Goal: Task Accomplishment & Management: Complete application form

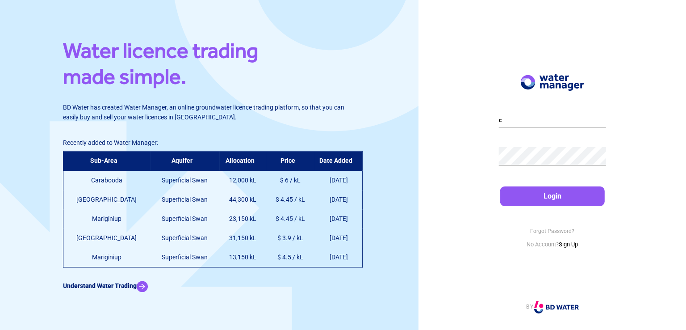
type input "[EMAIL_ADDRESS][DOMAIN_NAME]"
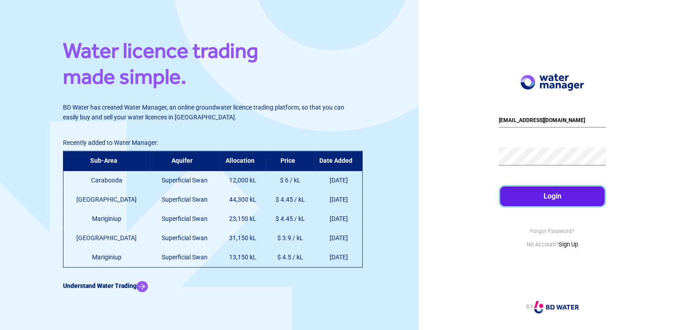
click at [545, 196] on button "Login" at bounding box center [552, 196] width 104 height 20
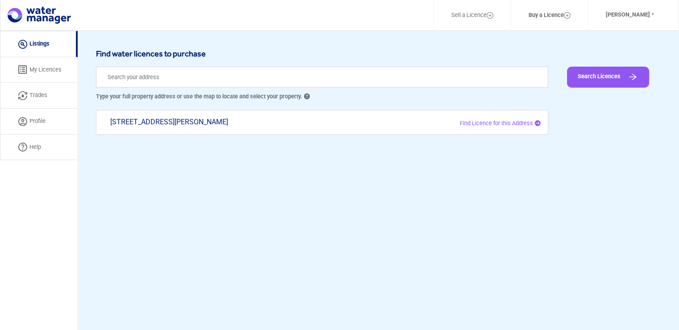
click at [32, 93] on link "Trades" at bounding box center [39, 96] width 78 height 26
select select "active"
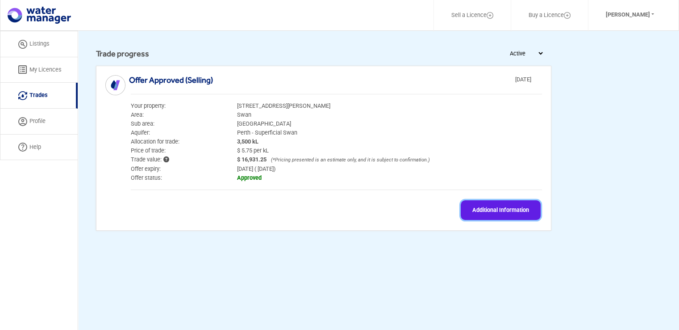
click at [492, 210] on button "Additional Information" at bounding box center [501, 210] width 80 height 20
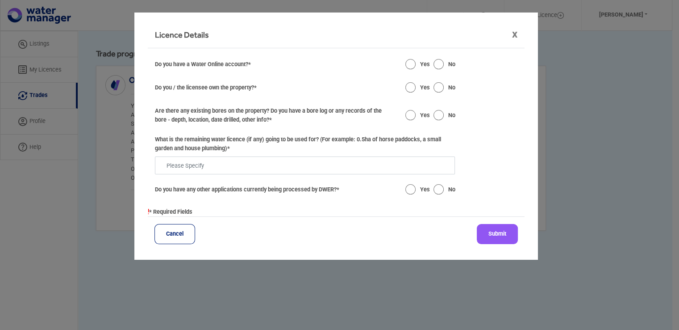
click at [411, 63] on input "radio" at bounding box center [410, 64] width 11 height 9
radio input "true"
click at [410, 87] on input "radio" at bounding box center [410, 87] width 11 height 9
radio input "true"
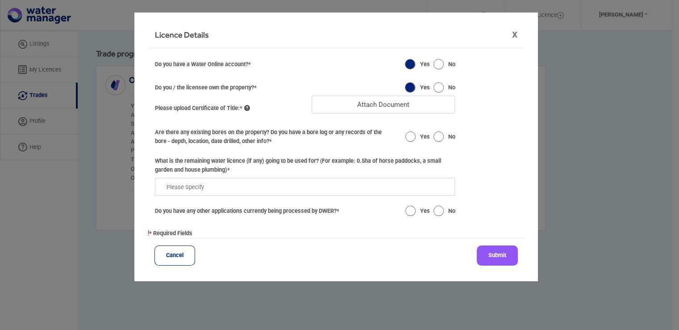
click at [346, 104] on label "Attach Document" at bounding box center [383, 105] width 143 height 18
click at [0, 0] on input "Attach Document" at bounding box center [0, 0] width 0 height 0
click at [409, 137] on input "radio" at bounding box center [410, 136] width 11 height 9
radio input "true"
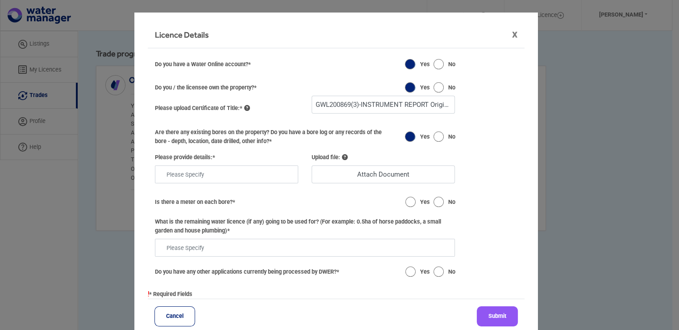
click at [436, 272] on input "radio" at bounding box center [439, 271] width 11 height 9
radio input "true"
click at [405, 200] on input "radio" at bounding box center [410, 201] width 11 height 9
radio input "true"
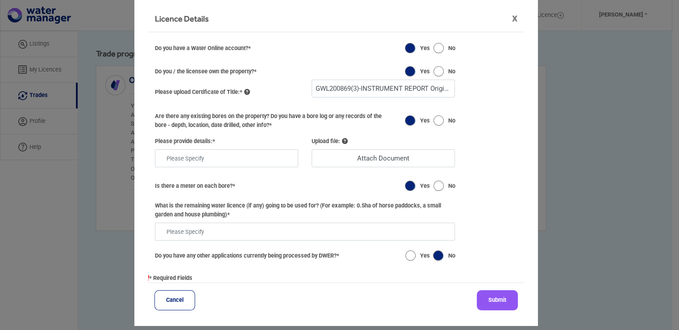
scroll to position [24, 0]
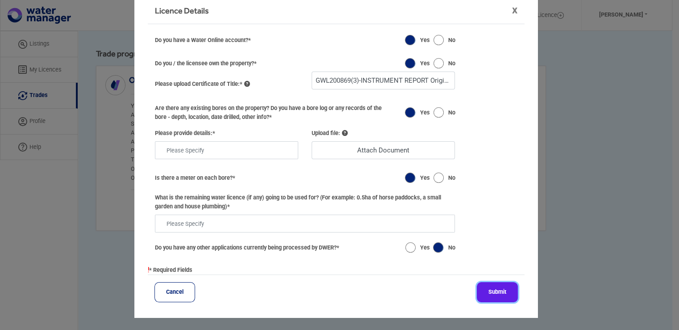
click at [490, 293] on button "Submit" at bounding box center [497, 292] width 41 height 20
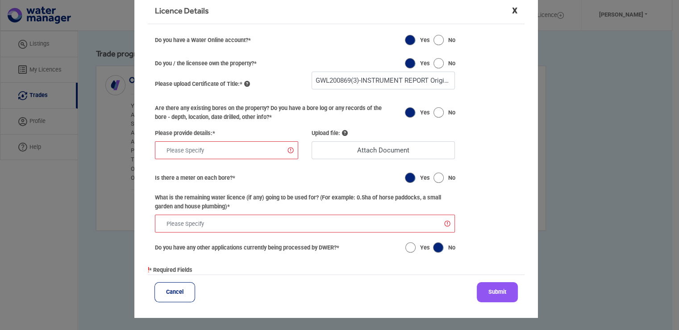
click at [511, 9] on button "x" at bounding box center [515, 9] width 20 height 25
select select "active"
